Goal: Task Accomplishment & Management: Use online tool/utility

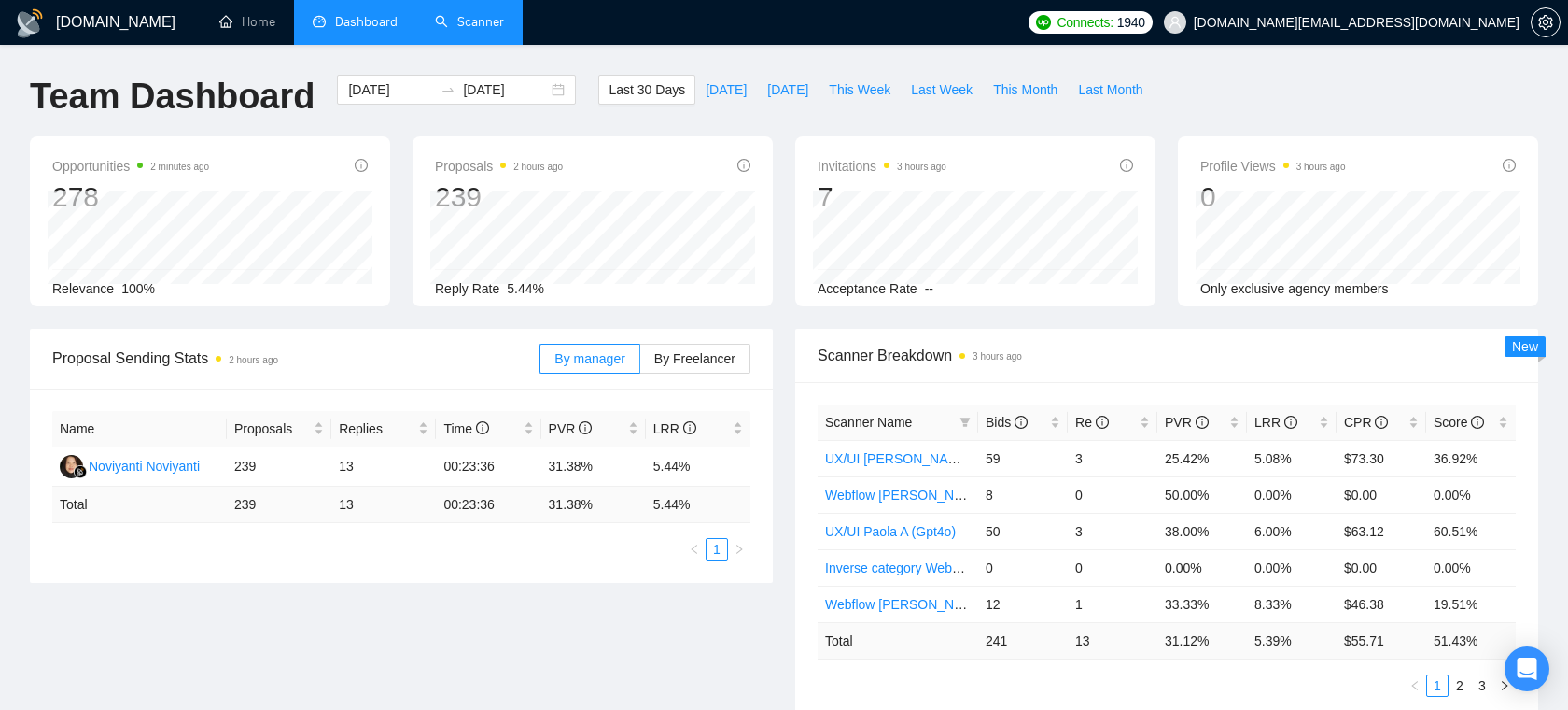
click at [462, 23] on link "Scanner" at bounding box center [470, 22] width 70 height 16
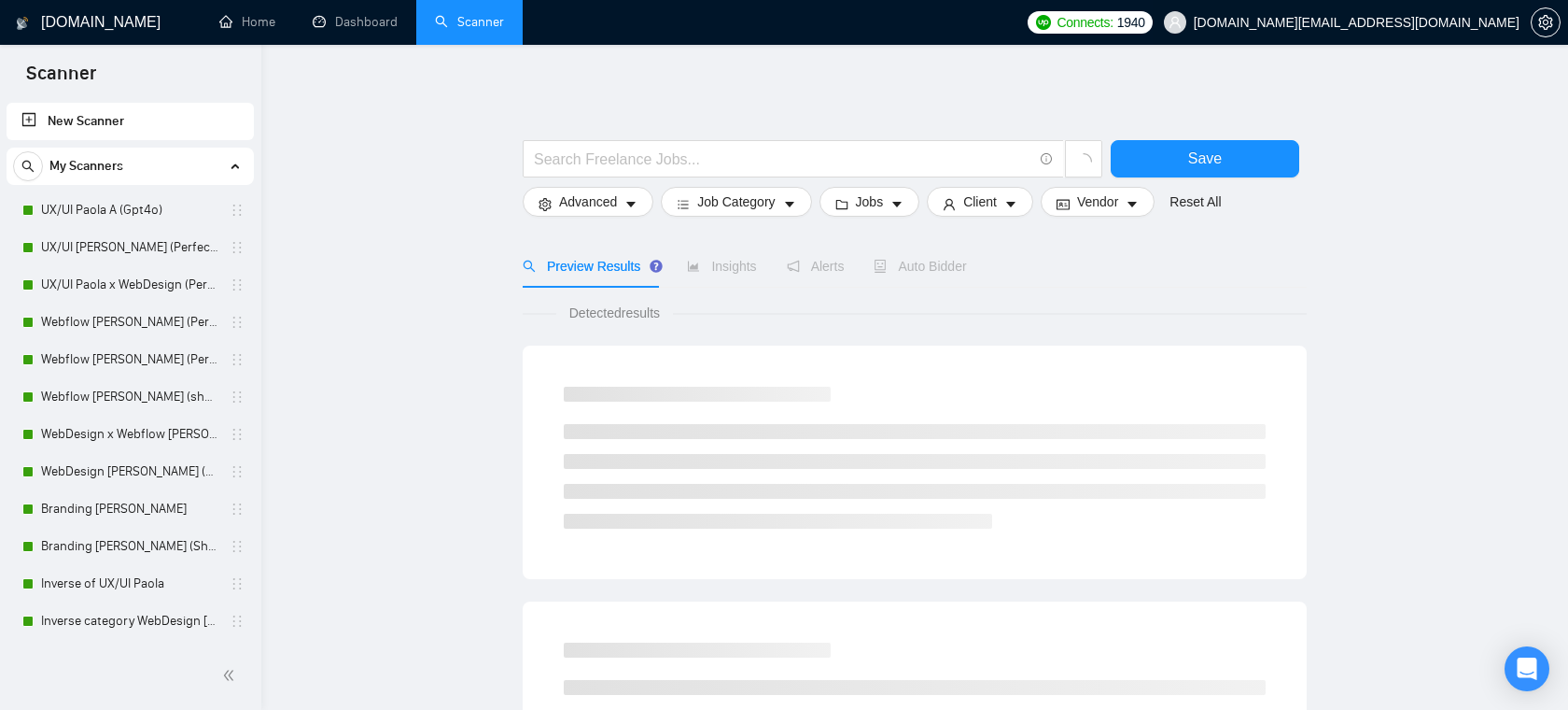
click at [1459, 8] on span "[DOMAIN_NAME][EMAIL_ADDRESS][DOMAIN_NAME]" at bounding box center [1341, 22] width 378 height 60
click at [1413, 23] on span "[DOMAIN_NAME][EMAIL_ADDRESS][DOMAIN_NAME]" at bounding box center [1357, 23] width 326 height 0
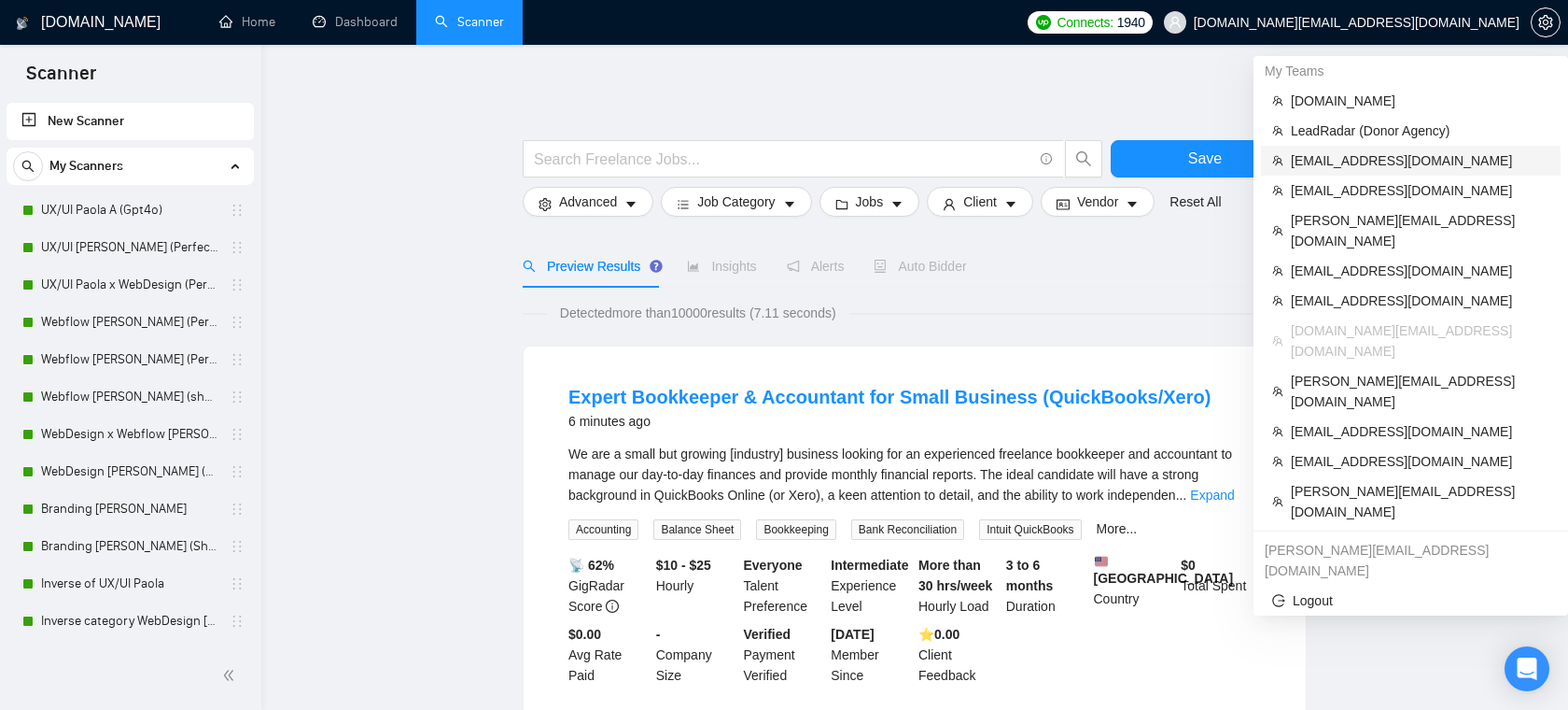
click at [1375, 163] on span "[EMAIL_ADDRESS][DOMAIN_NAME]" at bounding box center [1419, 161] width 258 height 21
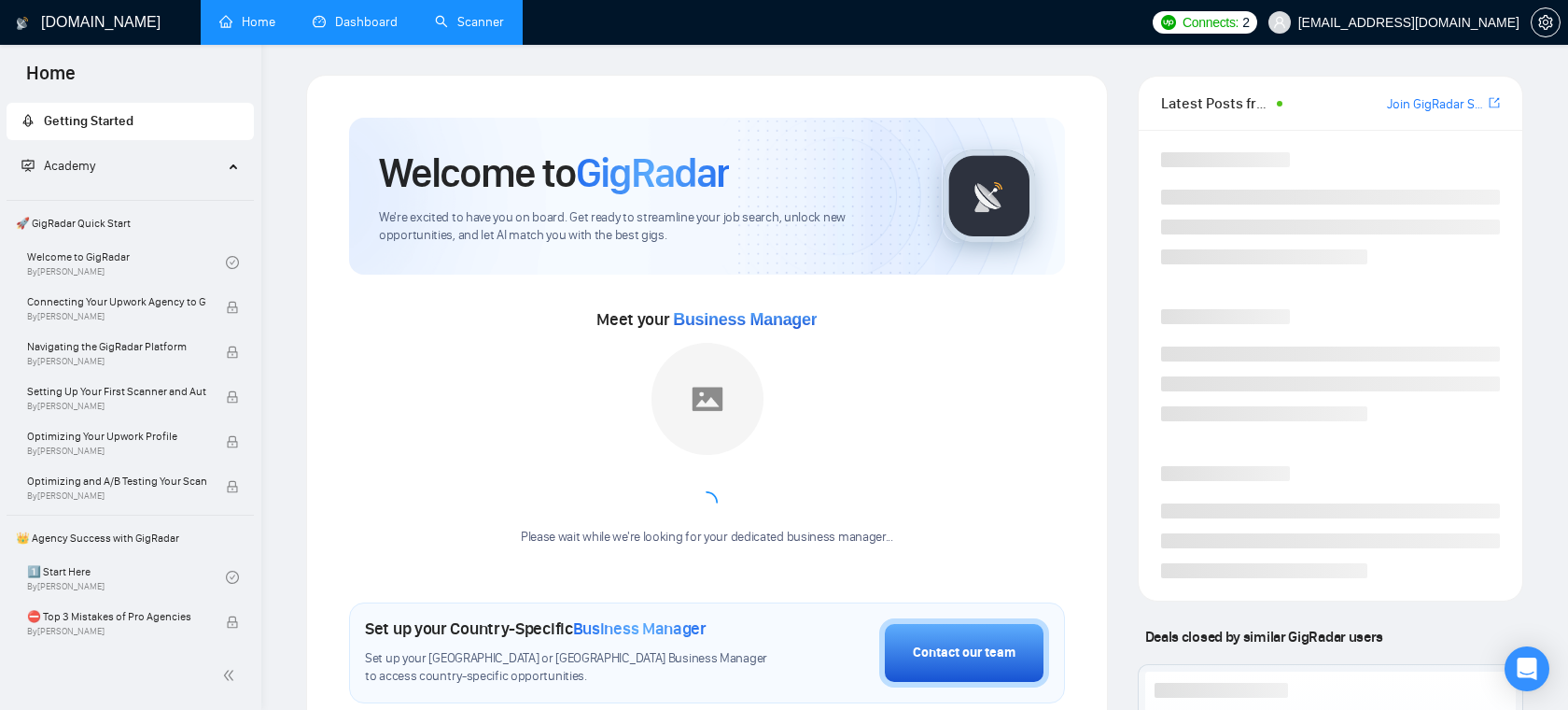
click at [342, 18] on link "Dashboard" at bounding box center [354, 22] width 85 height 16
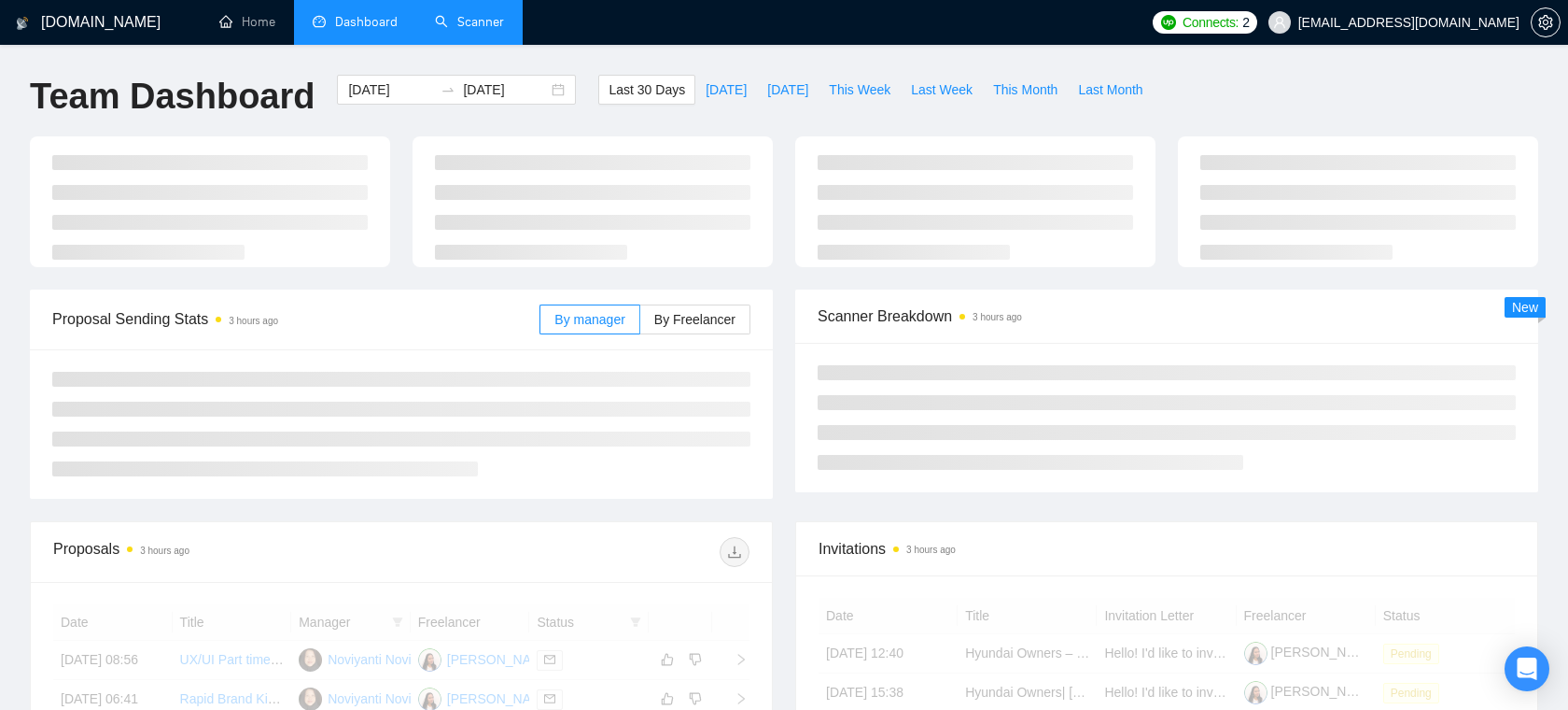
click at [443, 30] on link "Scanner" at bounding box center [470, 22] width 70 height 16
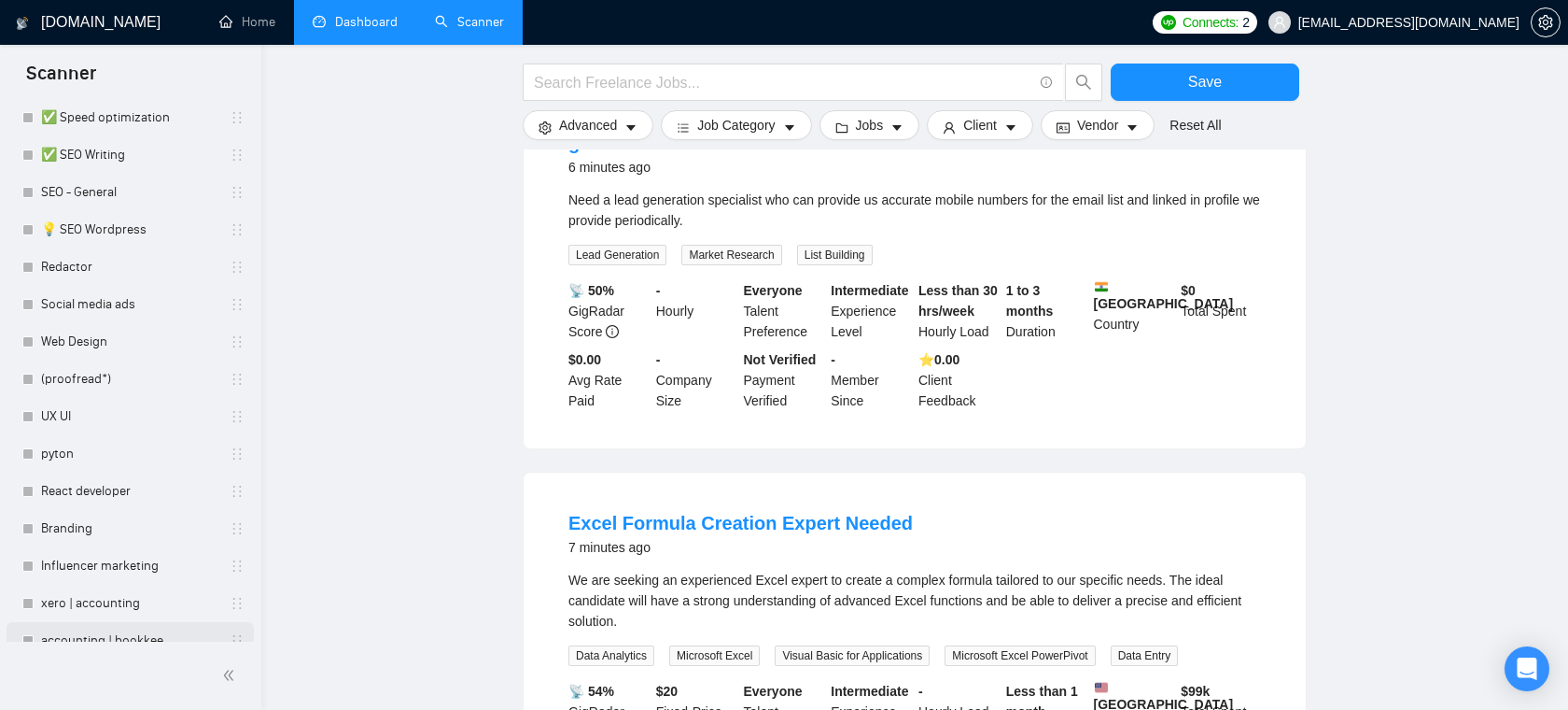
scroll to position [539, 0]
click at [104, 233] on link "💡 SEO Wordpress" at bounding box center [130, 230] width 177 height 37
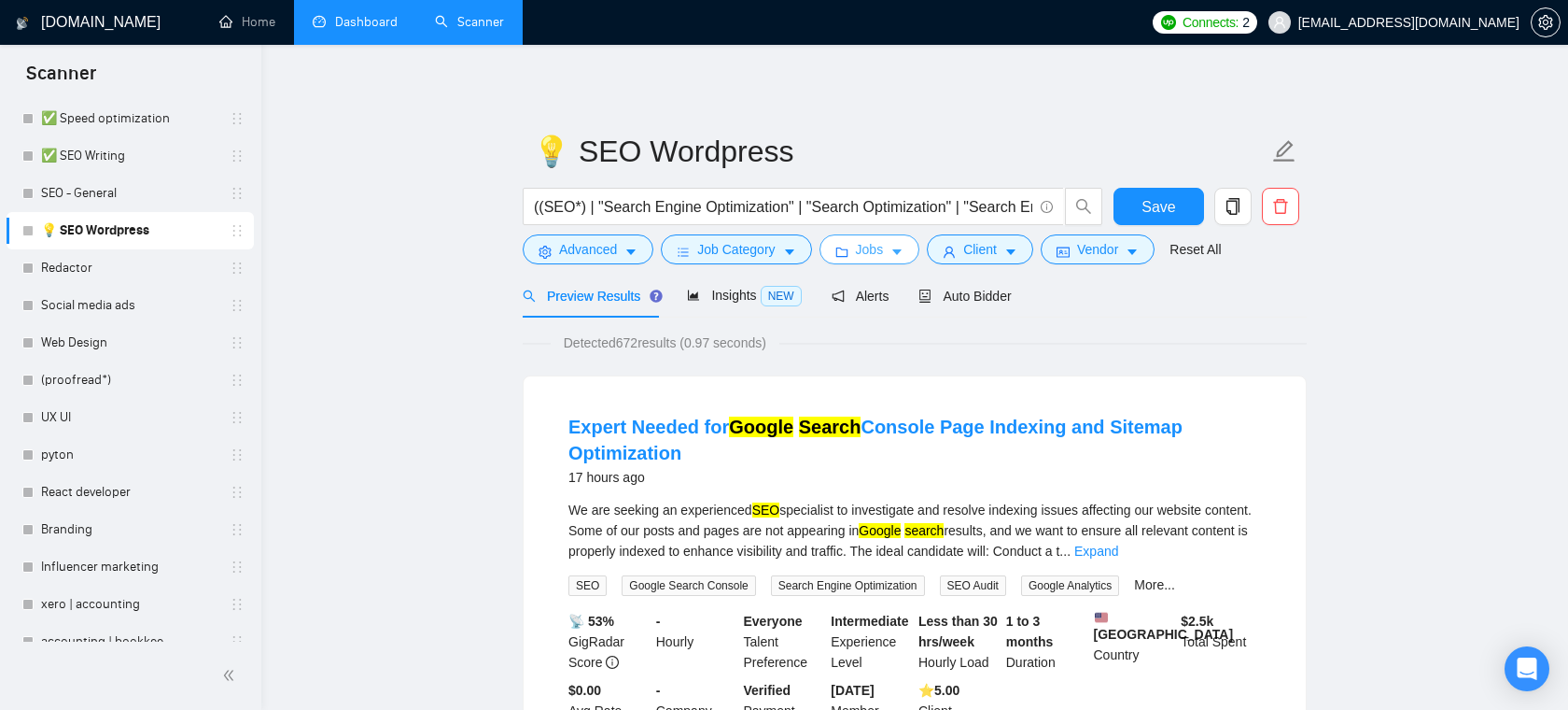
click at [859, 252] on button "Jobs" at bounding box center [870, 249] width 101 height 30
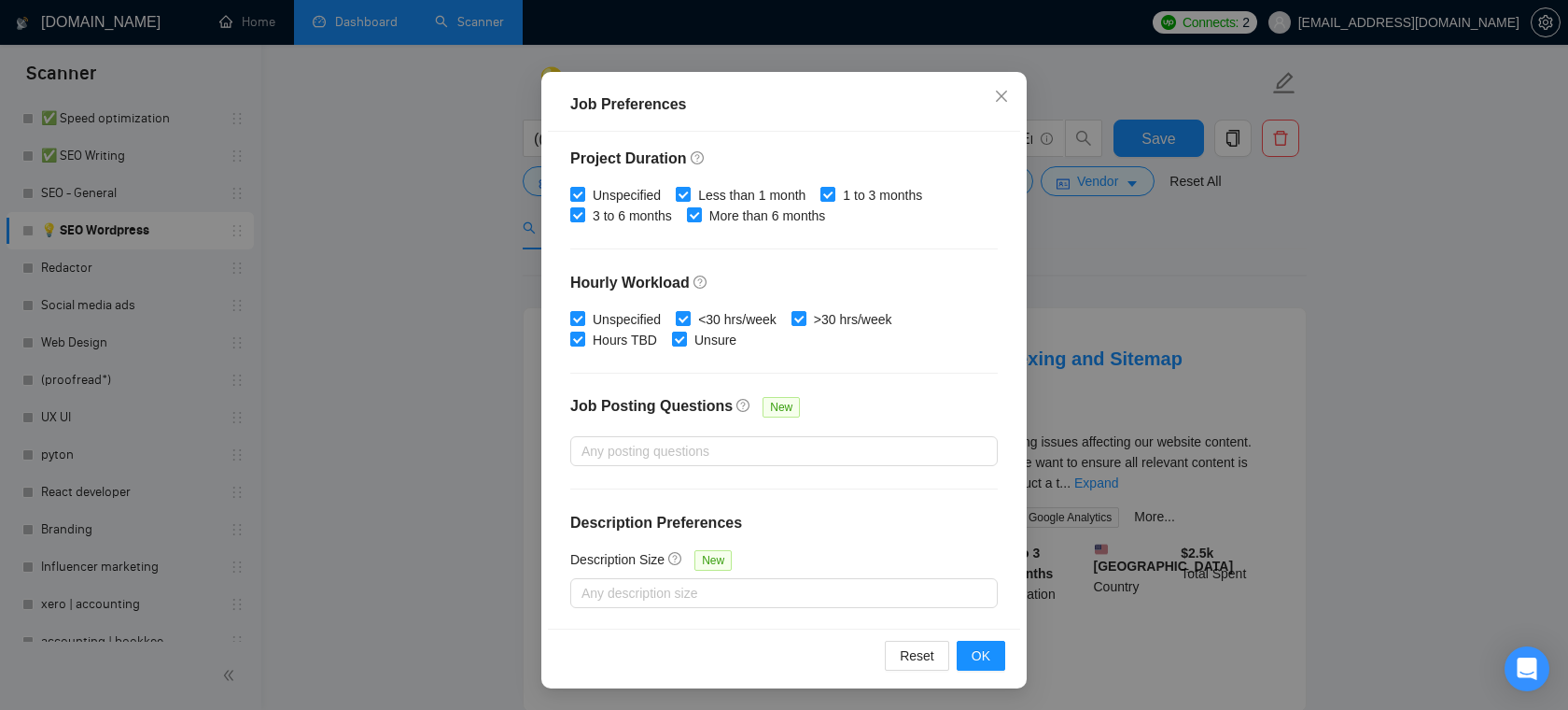
scroll to position [84, 0]
click at [1003, 101] on icon "close" at bounding box center [1002, 96] width 15 height 15
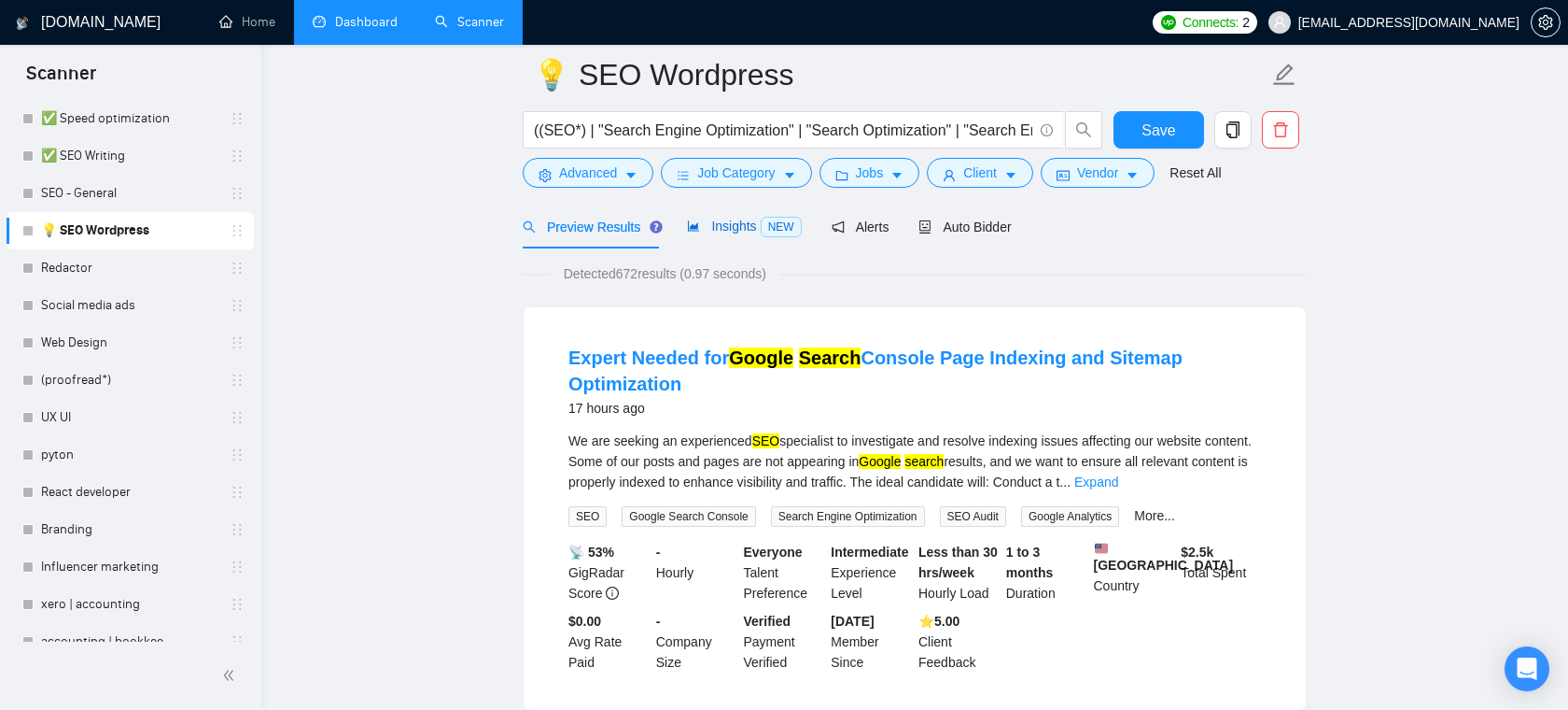
click at [741, 225] on span "Insights NEW" at bounding box center [744, 226] width 114 height 15
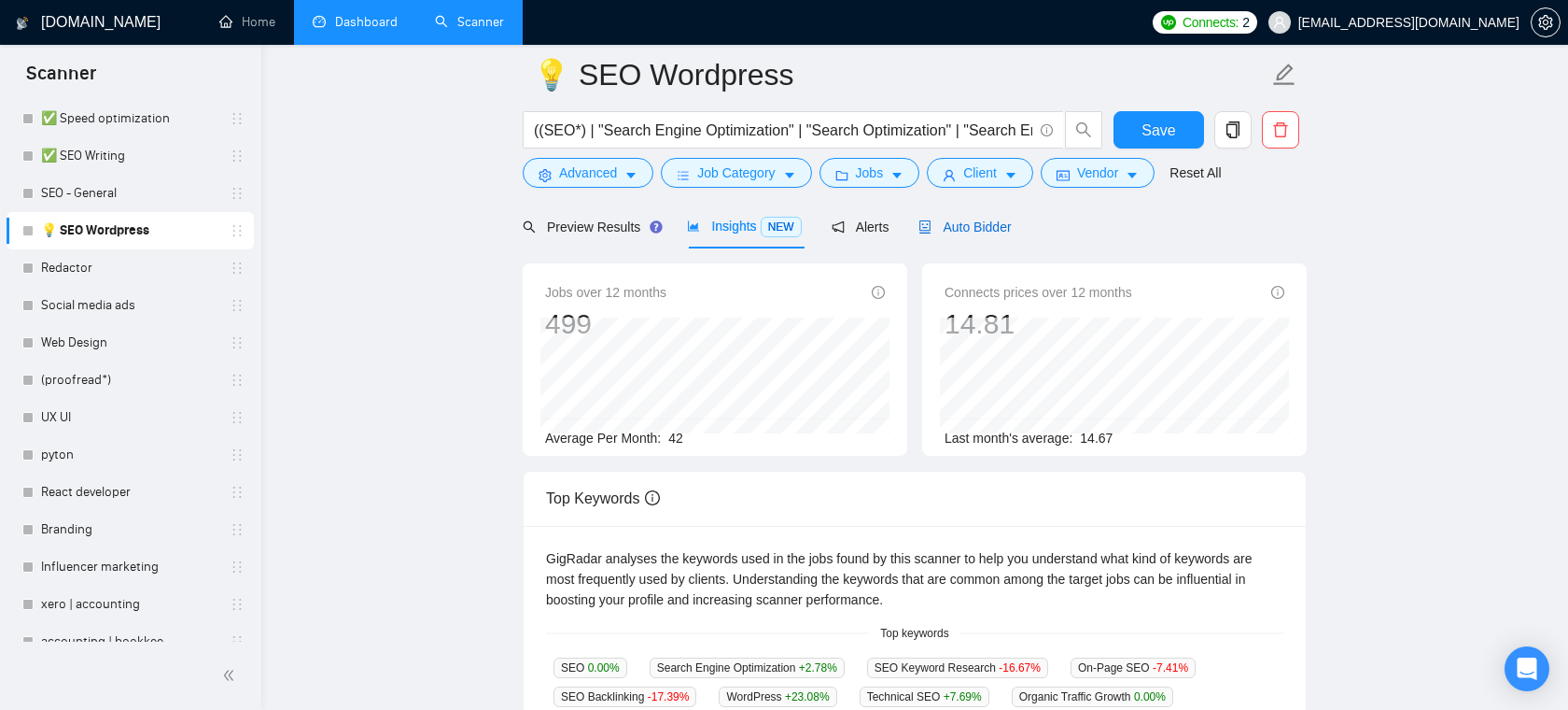
click at [967, 228] on span "Auto Bidder" at bounding box center [964, 227] width 92 height 15
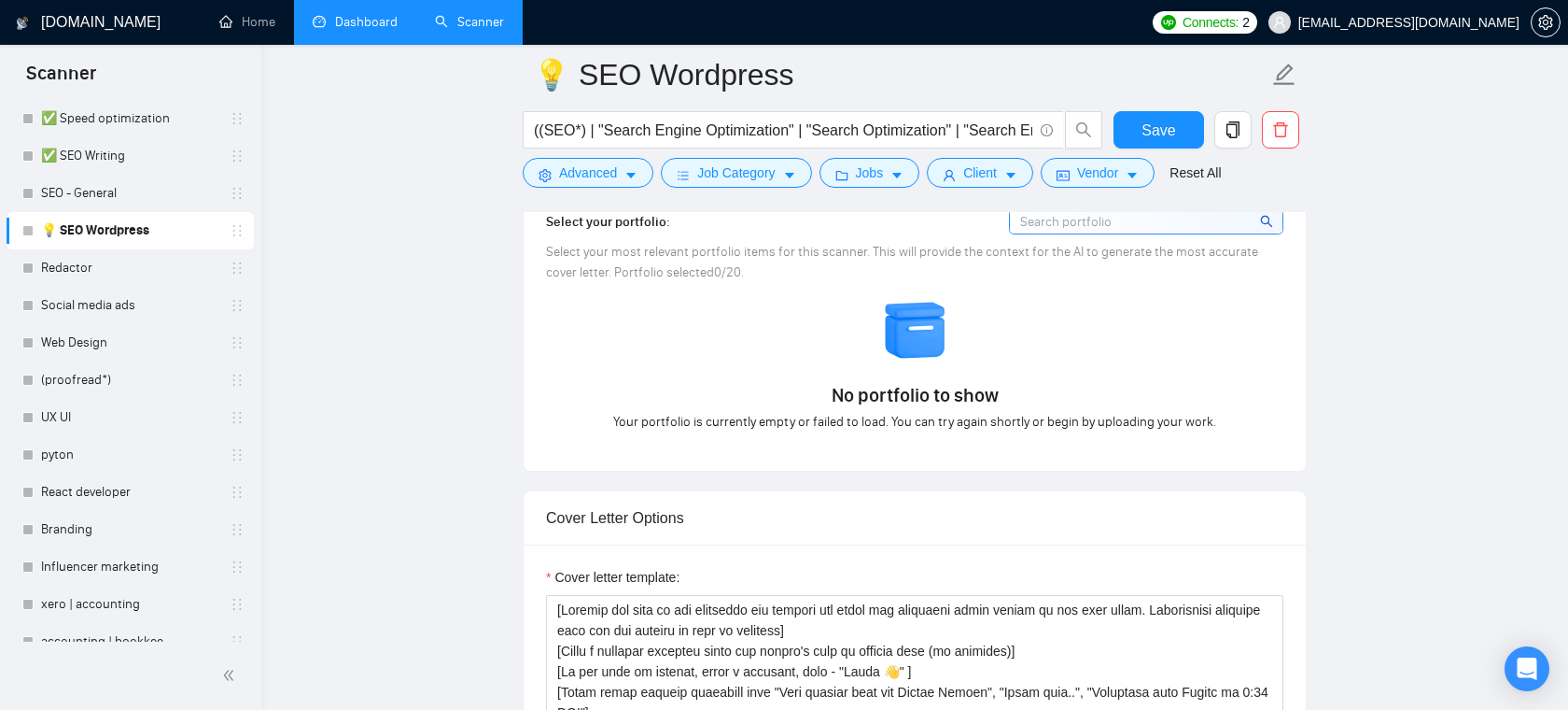
scroll to position [1686, 0]
click at [900, 187] on button "Jobs" at bounding box center [870, 172] width 101 height 30
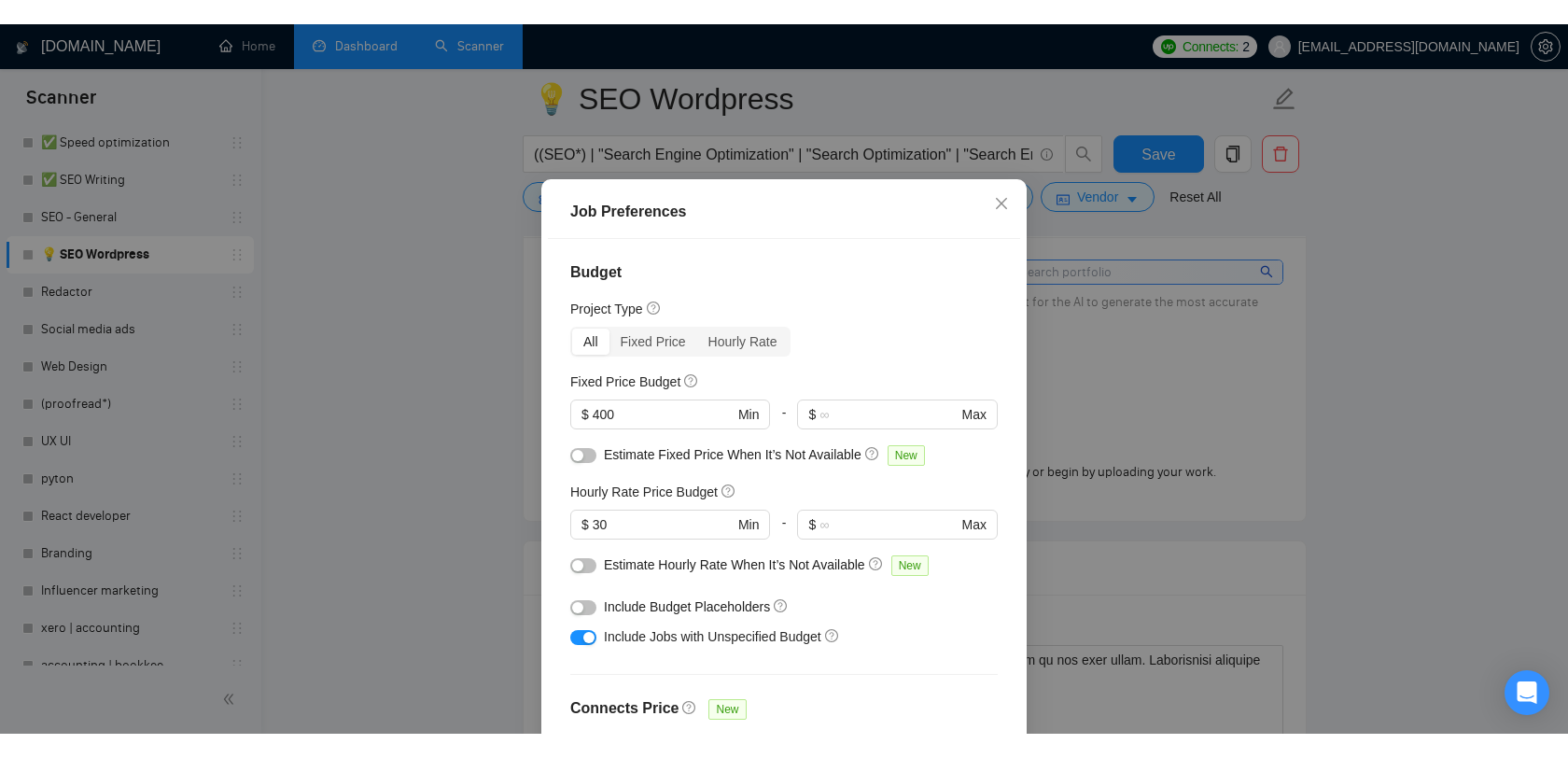
scroll to position [1659, 0]
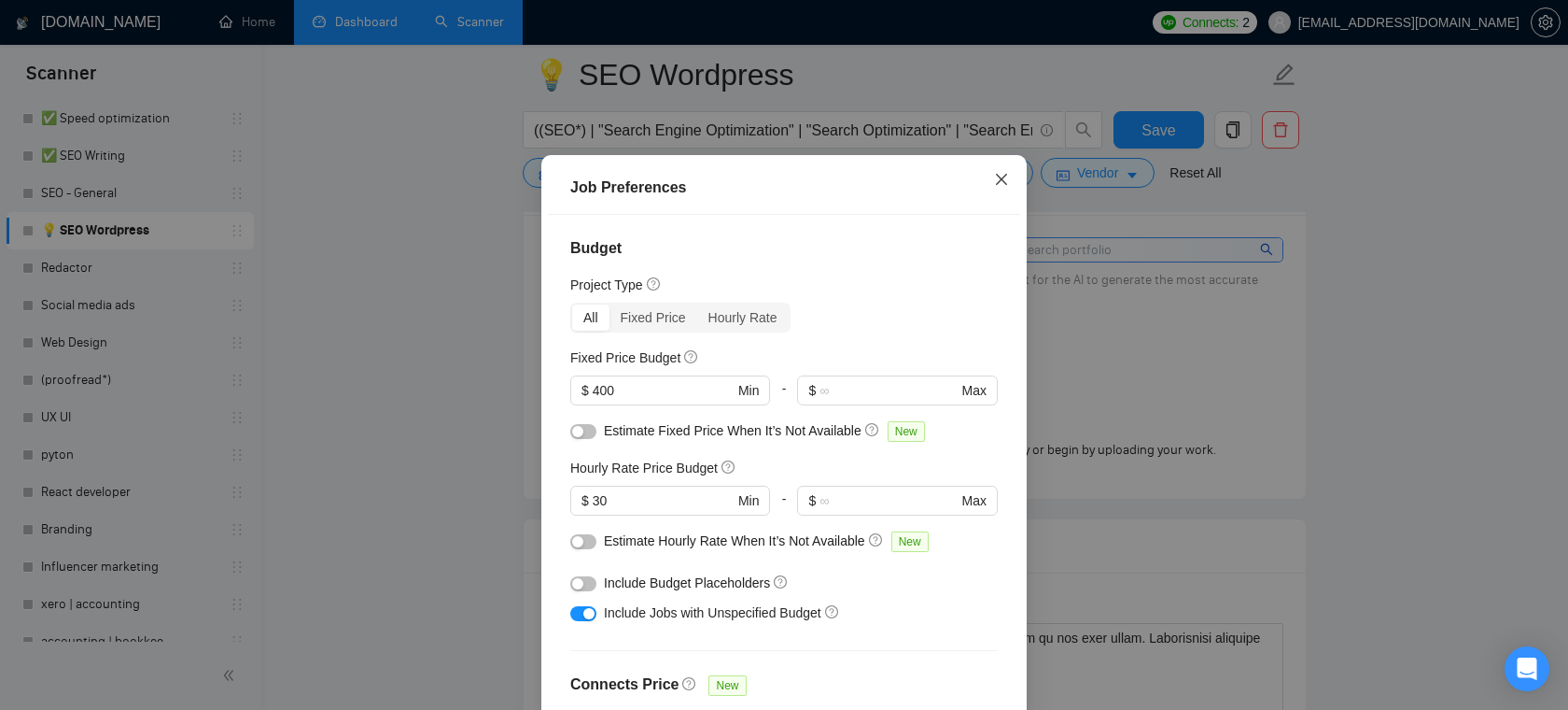
click at [995, 187] on icon "close" at bounding box center [1002, 179] width 15 height 15
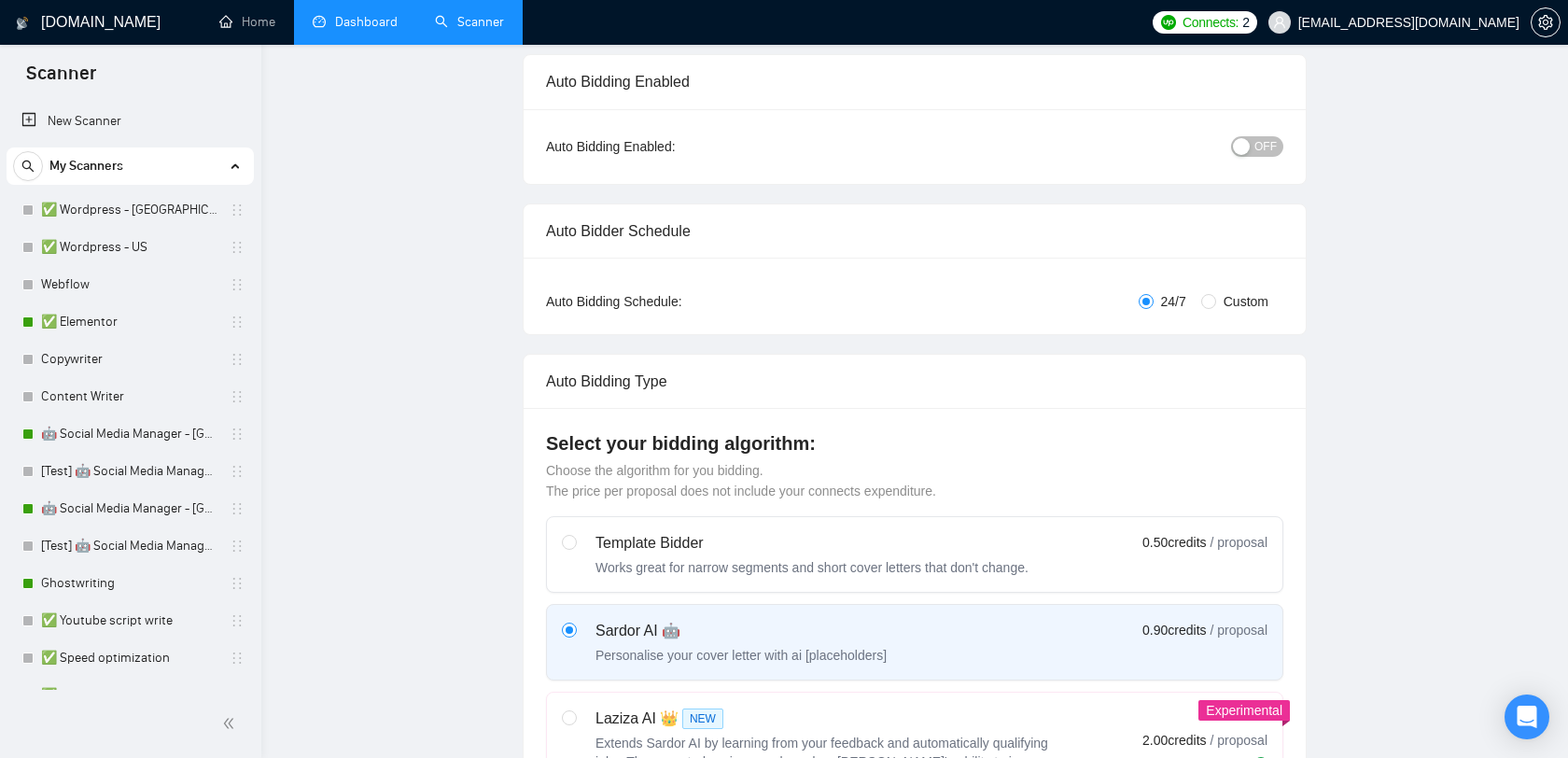
scroll to position [0, 0]
